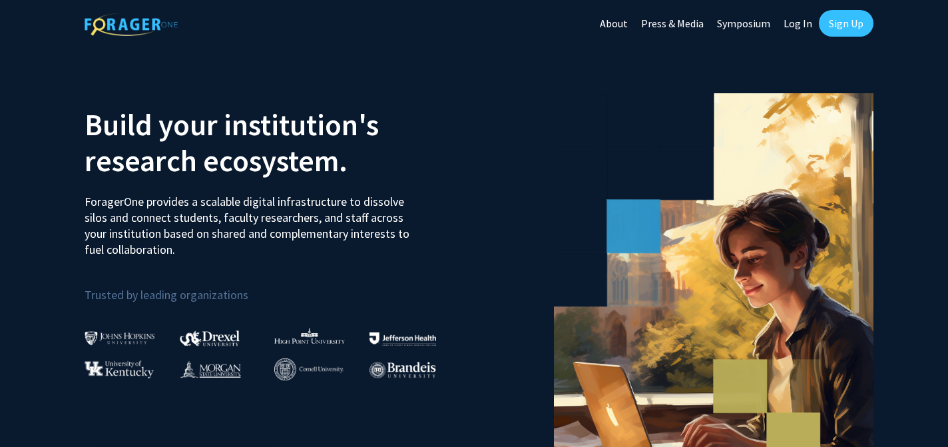
click at [801, 21] on link "Log In" at bounding box center [798, 23] width 42 height 47
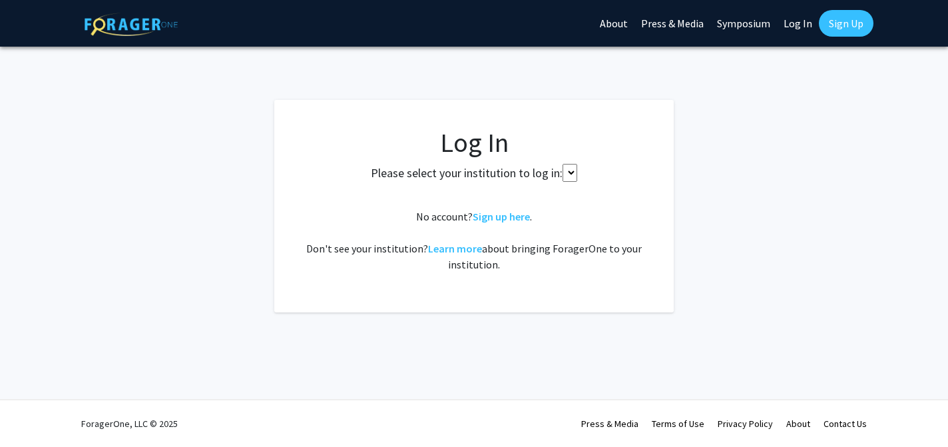
select select
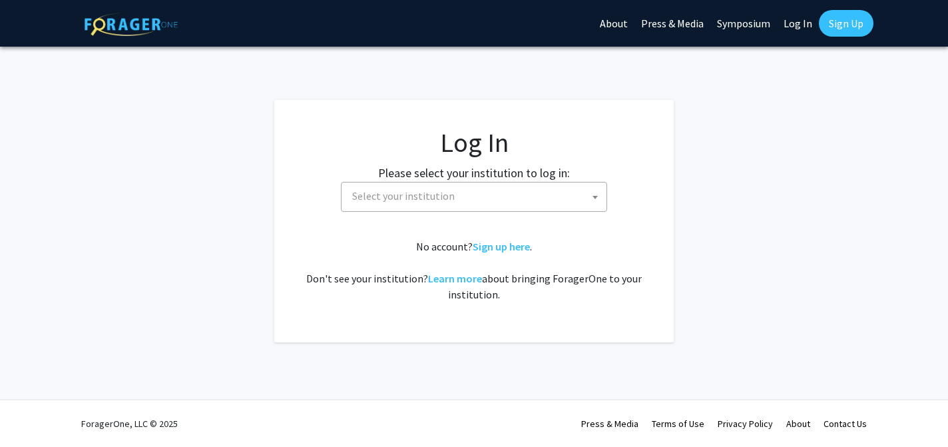
click at [498, 196] on span "Select your institution" at bounding box center [477, 195] width 260 height 27
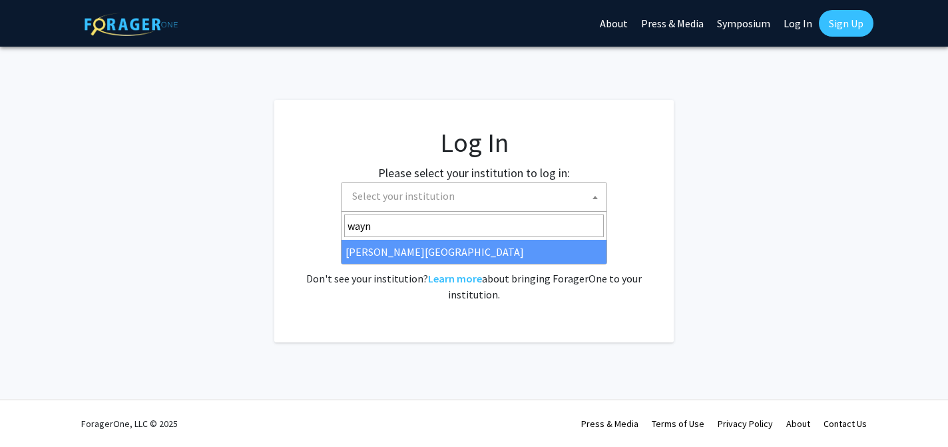
type input "wayn"
select select "21"
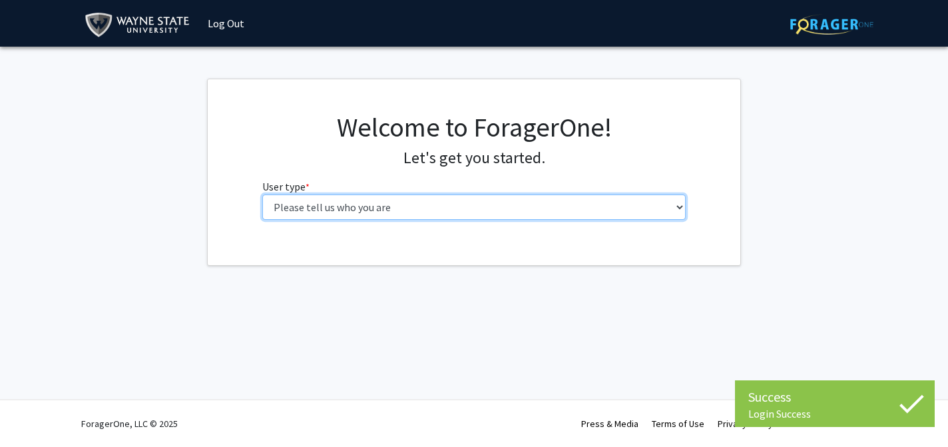
click at [334, 212] on select "Please tell us who you are Undergraduate Student Master's Student Doctoral Cand…" at bounding box center [474, 206] width 424 height 25
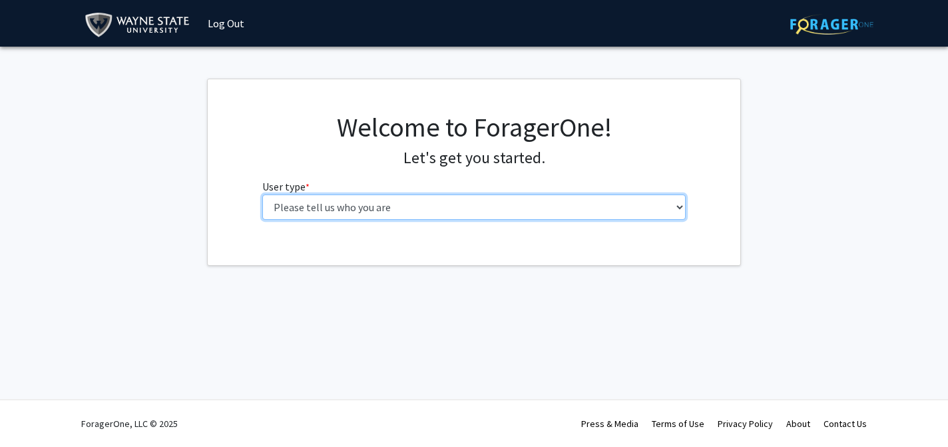
select select "3: doc"
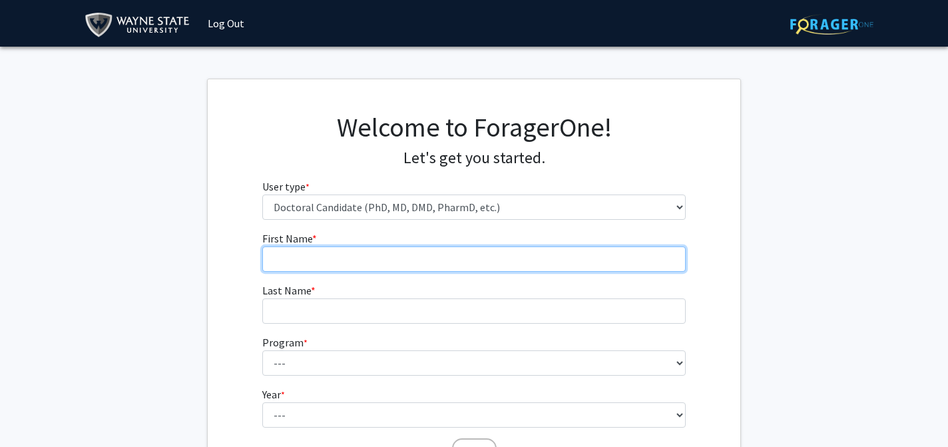
click at [441, 260] on input "First Name * required" at bounding box center [474, 258] width 424 height 25
type input "Reagan"
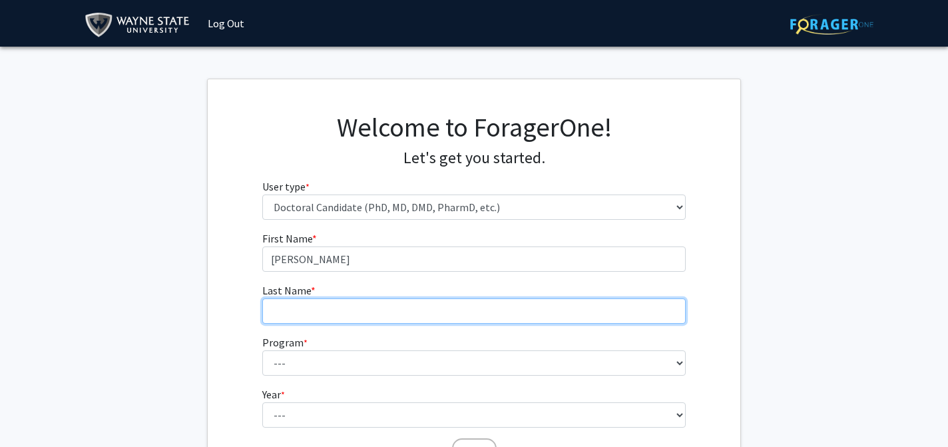
type input "Recchia"
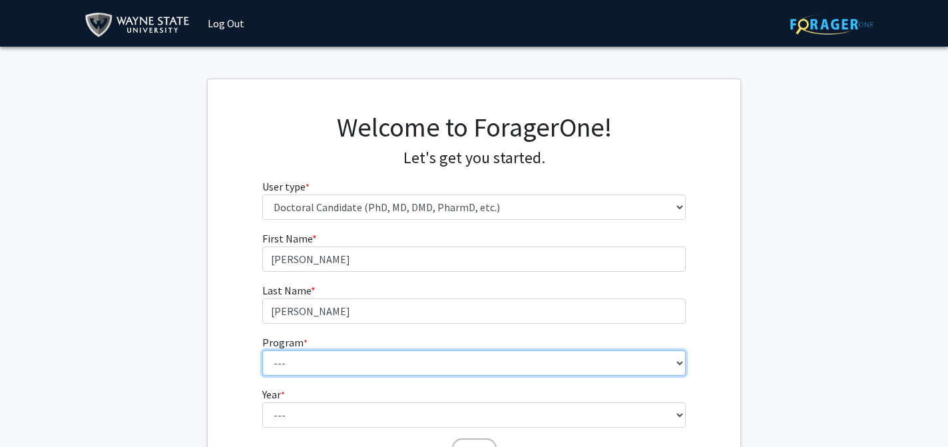
click at [334, 373] on select "--- Adult-Gerontology Acute Care Nurse Practitioner Adult-Gerontology Primary C…" at bounding box center [474, 362] width 424 height 25
select select "46: 728"
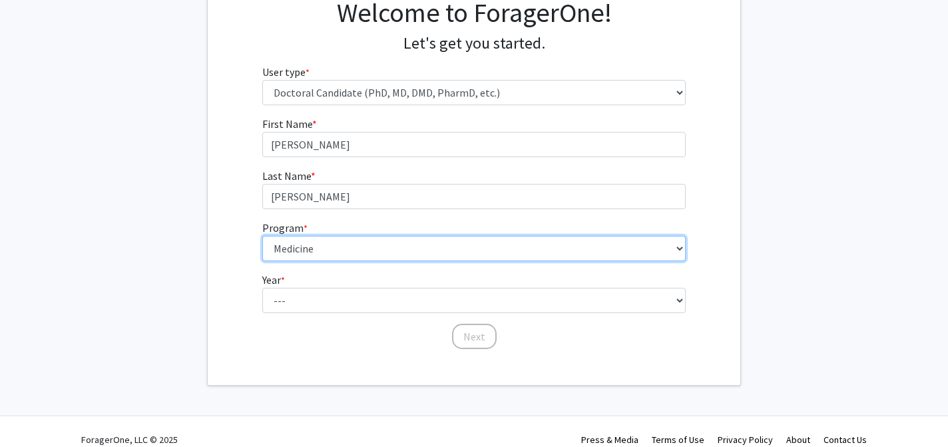
scroll to position [115, 0]
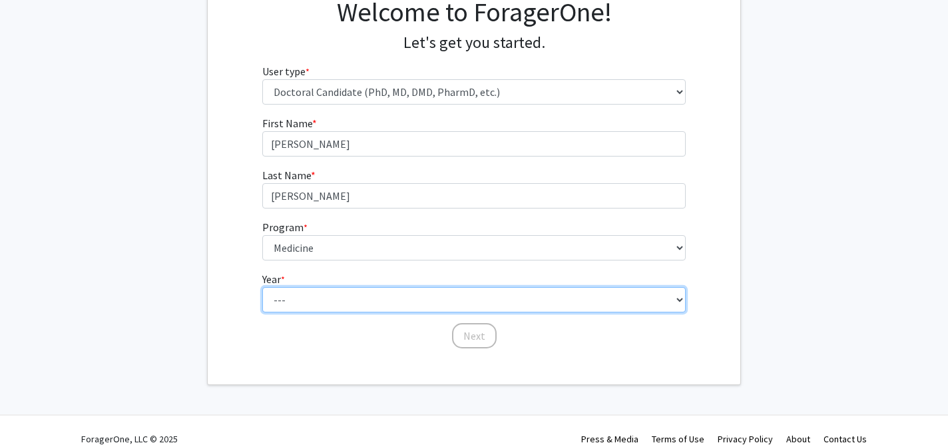
click at [340, 305] on select "--- First Year Second Year Third Year Fourth Year Fifth Year Sixth Year Seventh…" at bounding box center [474, 299] width 424 height 25
select select "1: first_year"
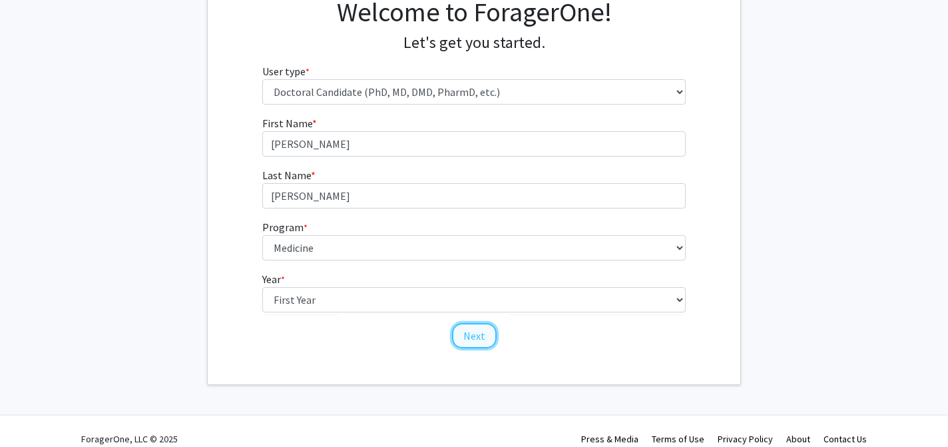
click at [465, 330] on button "Next" at bounding box center [474, 335] width 45 height 25
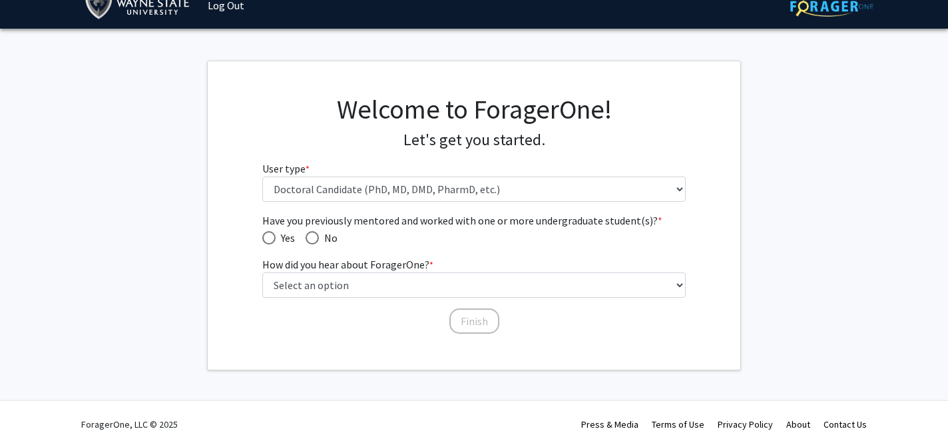
click at [268, 237] on span "Have you previously mentored and worked with one or more undergraduate student(…" at bounding box center [268, 237] width 13 height 13
click at [268, 237] on input "Yes" at bounding box center [268, 237] width 13 height 13
radio input "true"
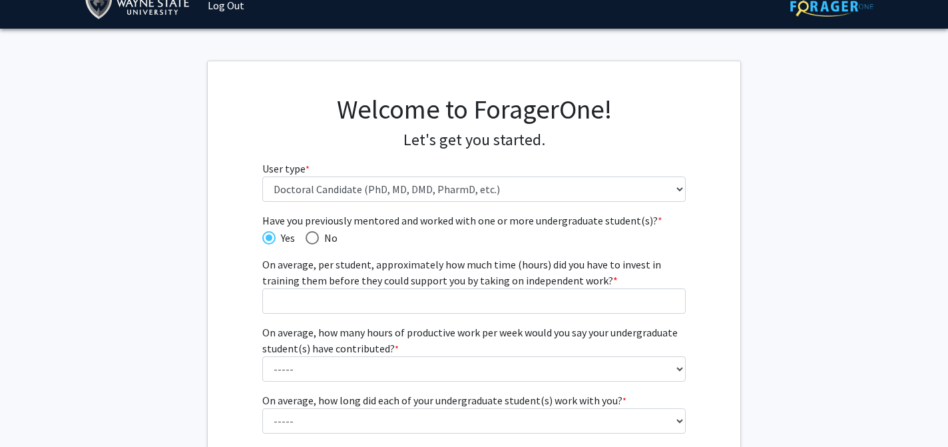
click at [317, 245] on div "Have you previously mentored and worked with one or more undergraduate student(…" at bounding box center [474, 382] width 424 height 341
click at [313, 233] on span "Have you previously mentored and worked with one or more undergraduate student(…" at bounding box center [311, 237] width 13 height 13
click at [313, 233] on input "No" at bounding box center [311, 237] width 13 height 13
radio input "true"
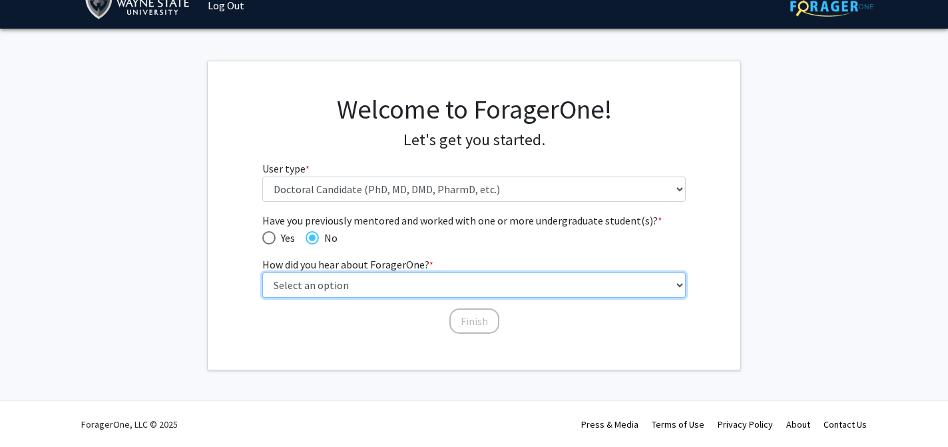
click at [348, 295] on select "Select an option Peer/student recommendation Faculty/staff recommendation Unive…" at bounding box center [474, 284] width 424 height 25
select select "3: university_website"
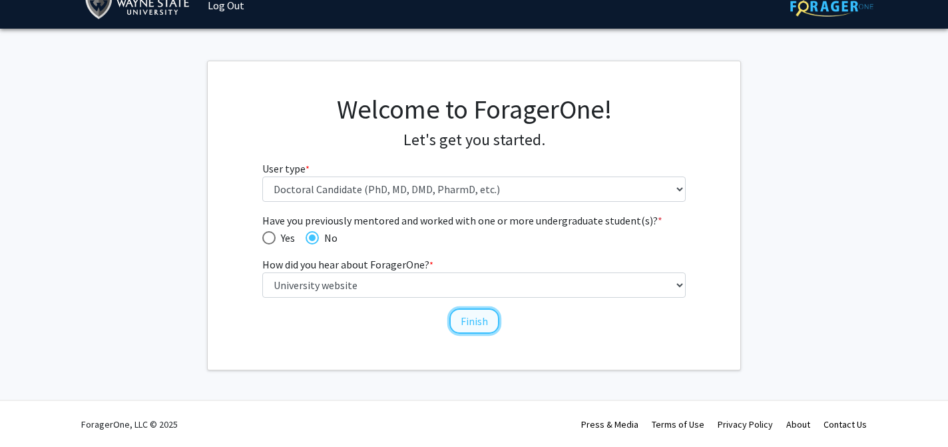
click at [476, 319] on button "Finish" at bounding box center [474, 320] width 50 height 25
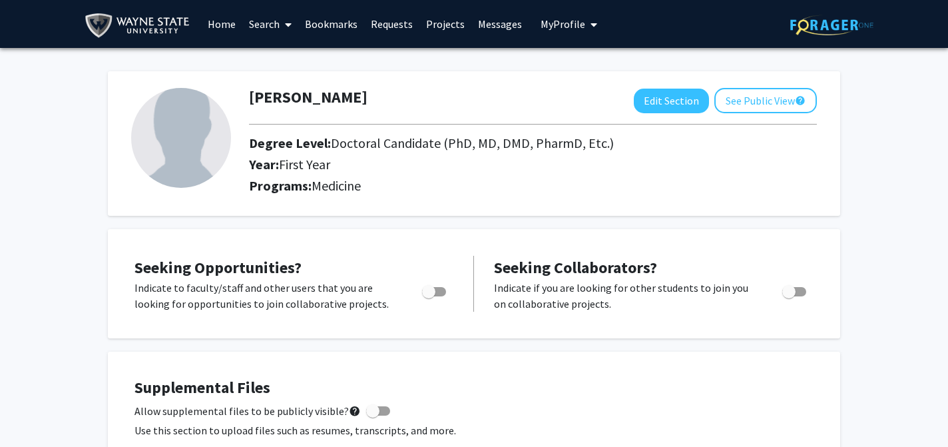
click at [280, 27] on span at bounding box center [286, 24] width 12 height 47
click at [284, 58] on span "Faculty/Staff" at bounding box center [291, 61] width 98 height 27
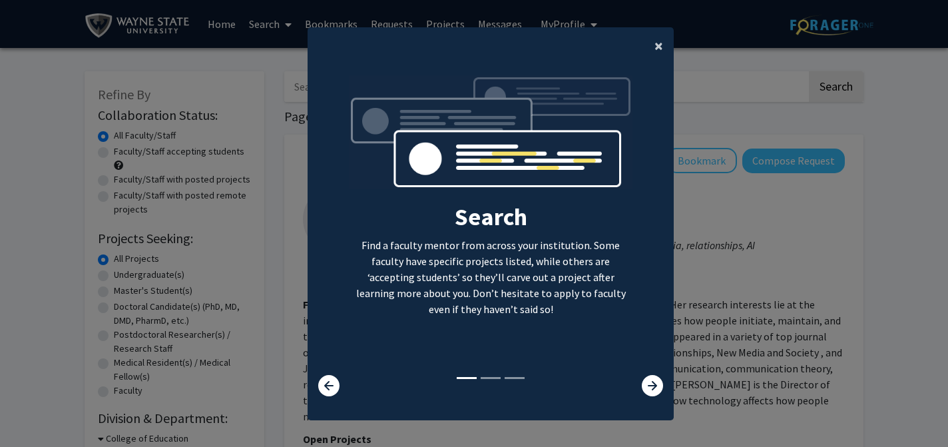
click at [658, 39] on span "×" at bounding box center [658, 45] width 9 height 21
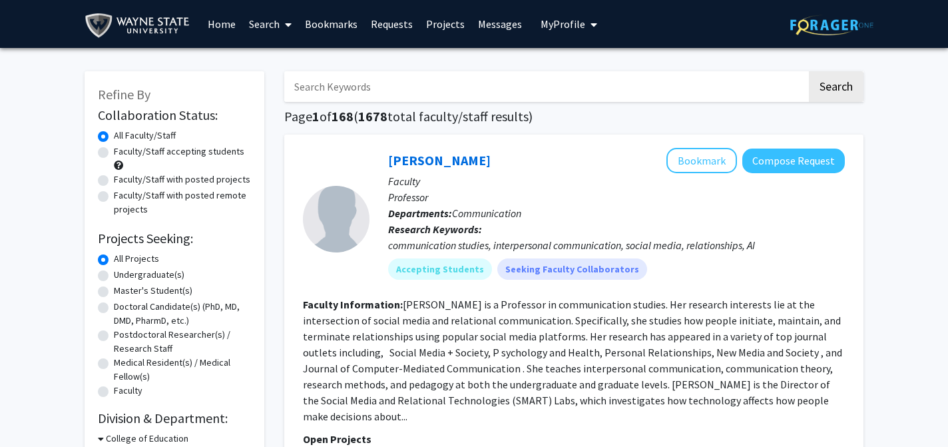
click at [352, 87] on input "Search Keywords" at bounding box center [545, 86] width 522 height 31
type input "peter"
click at [809, 71] on button "Search" at bounding box center [836, 86] width 55 height 31
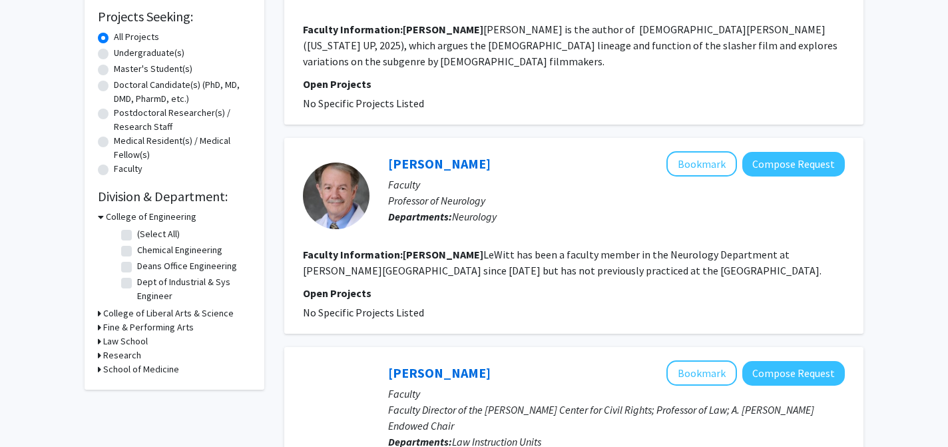
scroll to position [174, 0]
